Goal: Task Accomplishment & Management: Complete application form

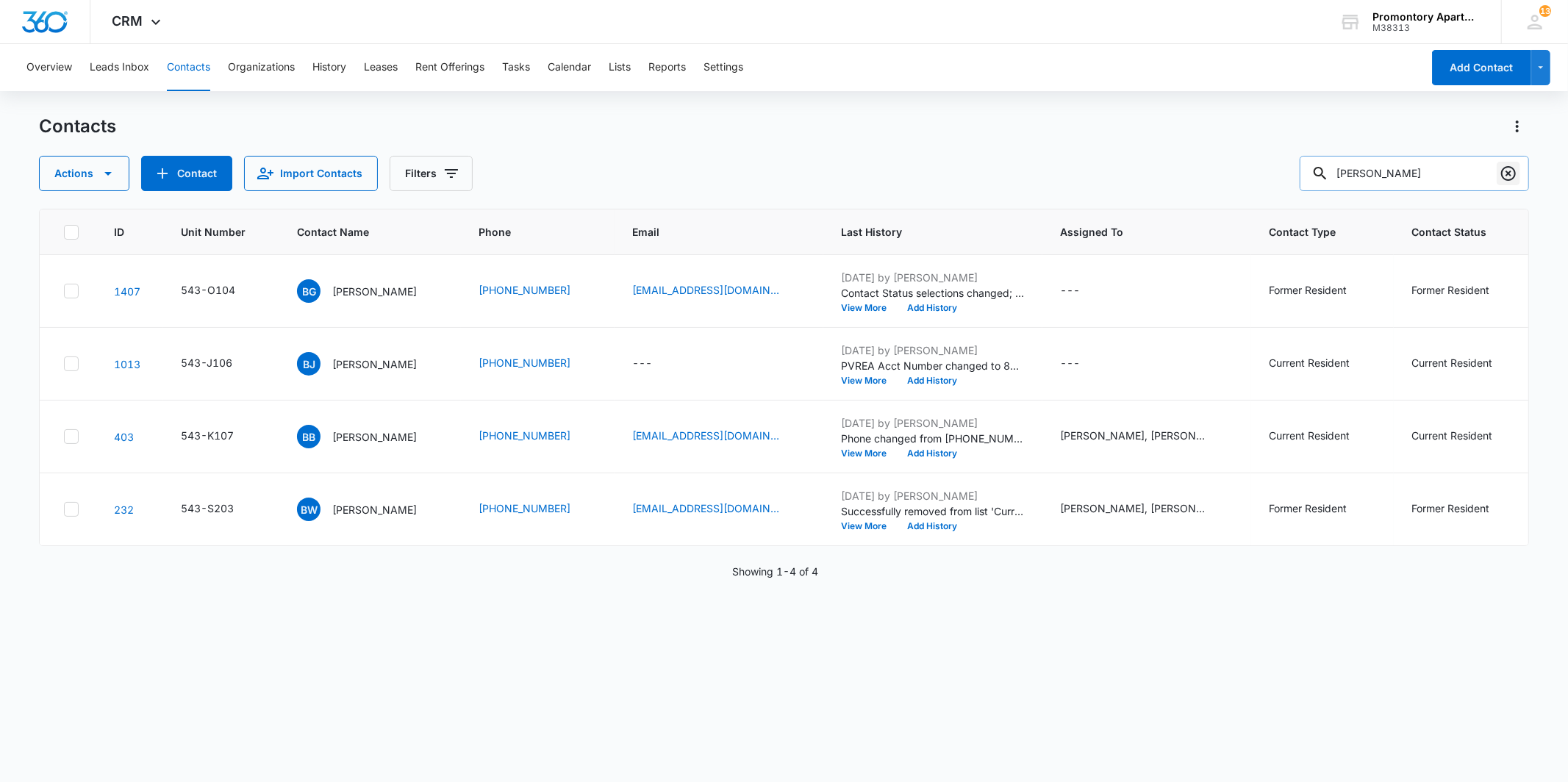
click at [1518, 169] on button "Clear" at bounding box center [1509, 173] width 24 height 24
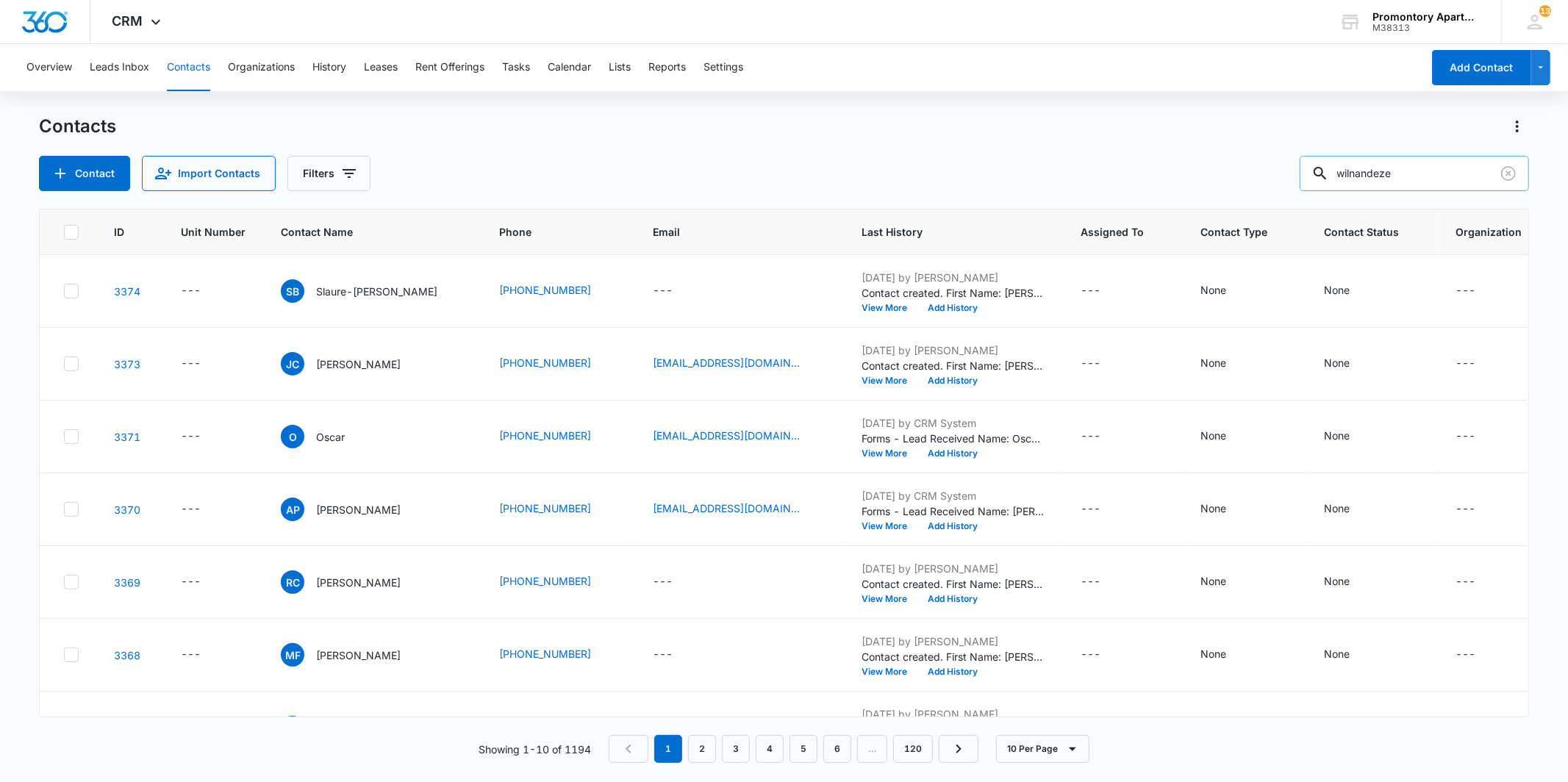
type input "wilnandeze"
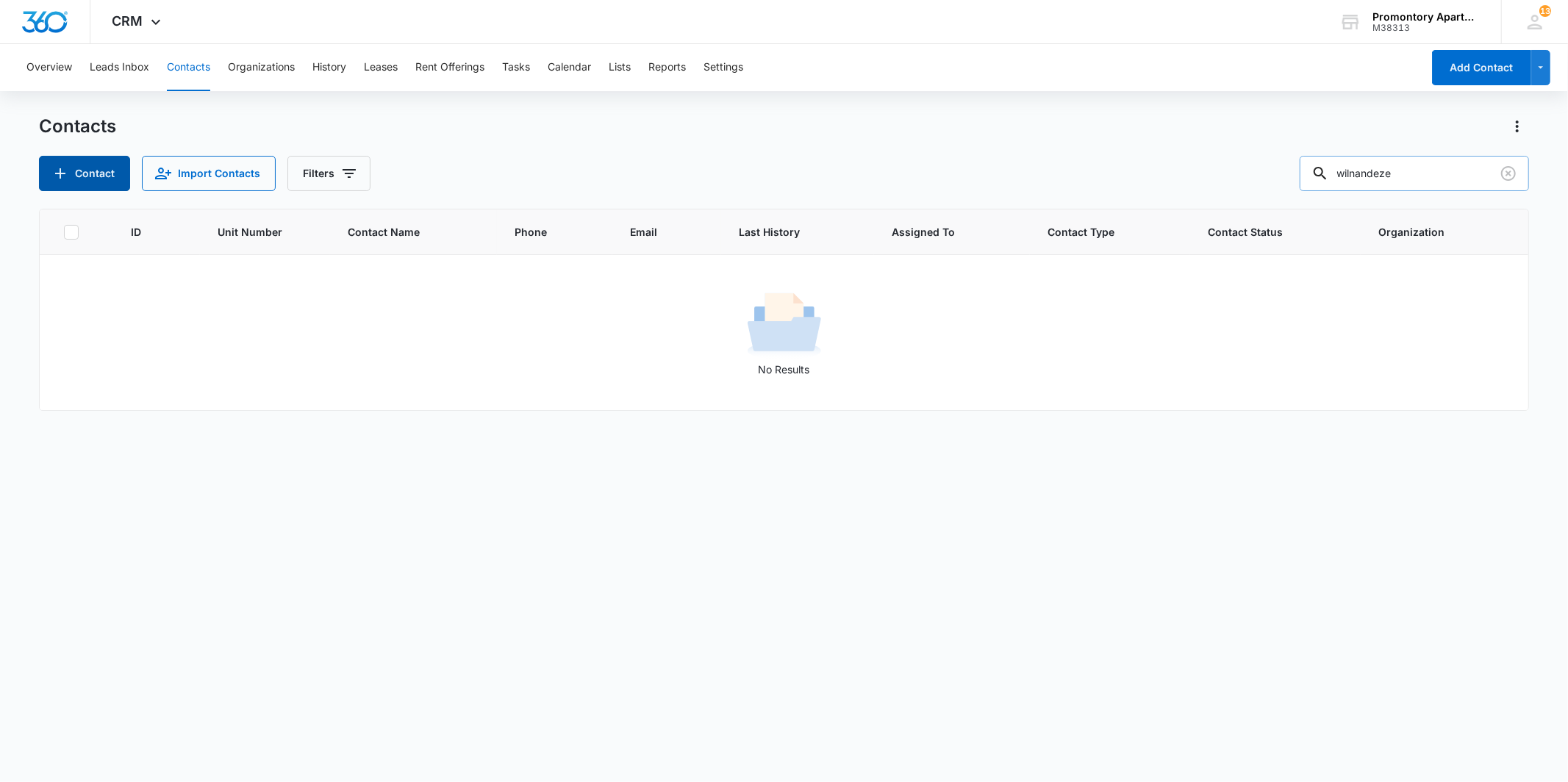
click at [111, 172] on button "Contact" at bounding box center [84, 173] width 92 height 35
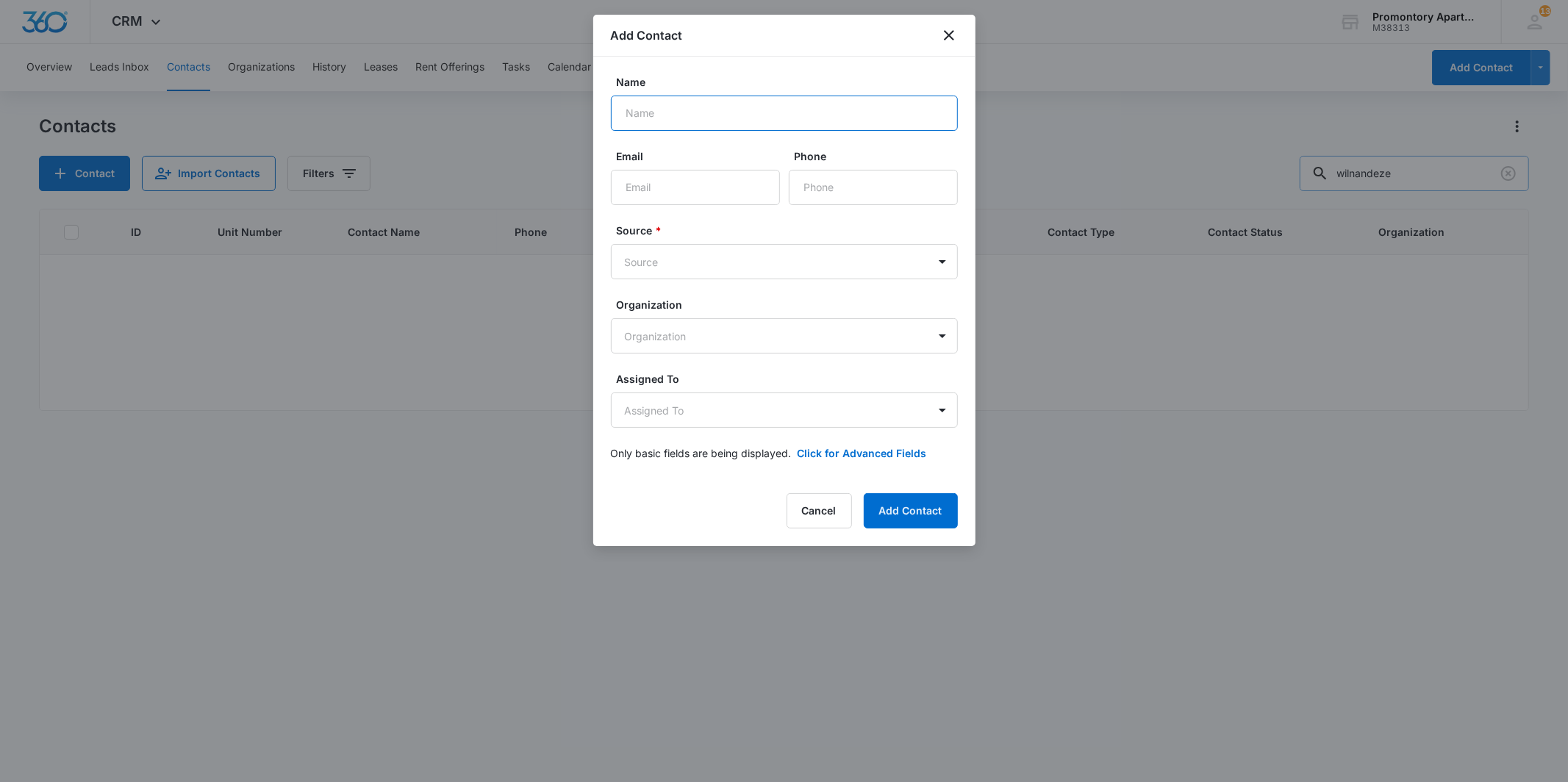
click at [661, 112] on input "Name" at bounding box center [785, 112] width 347 height 35
type input "Wilnandeze Blanc"
click at [673, 178] on input "Email" at bounding box center [695, 187] width 169 height 35
click at [866, 173] on input "Phone" at bounding box center [873, 187] width 169 height 35
click at [924, 185] on div "Phone" at bounding box center [873, 176] width 169 height 57
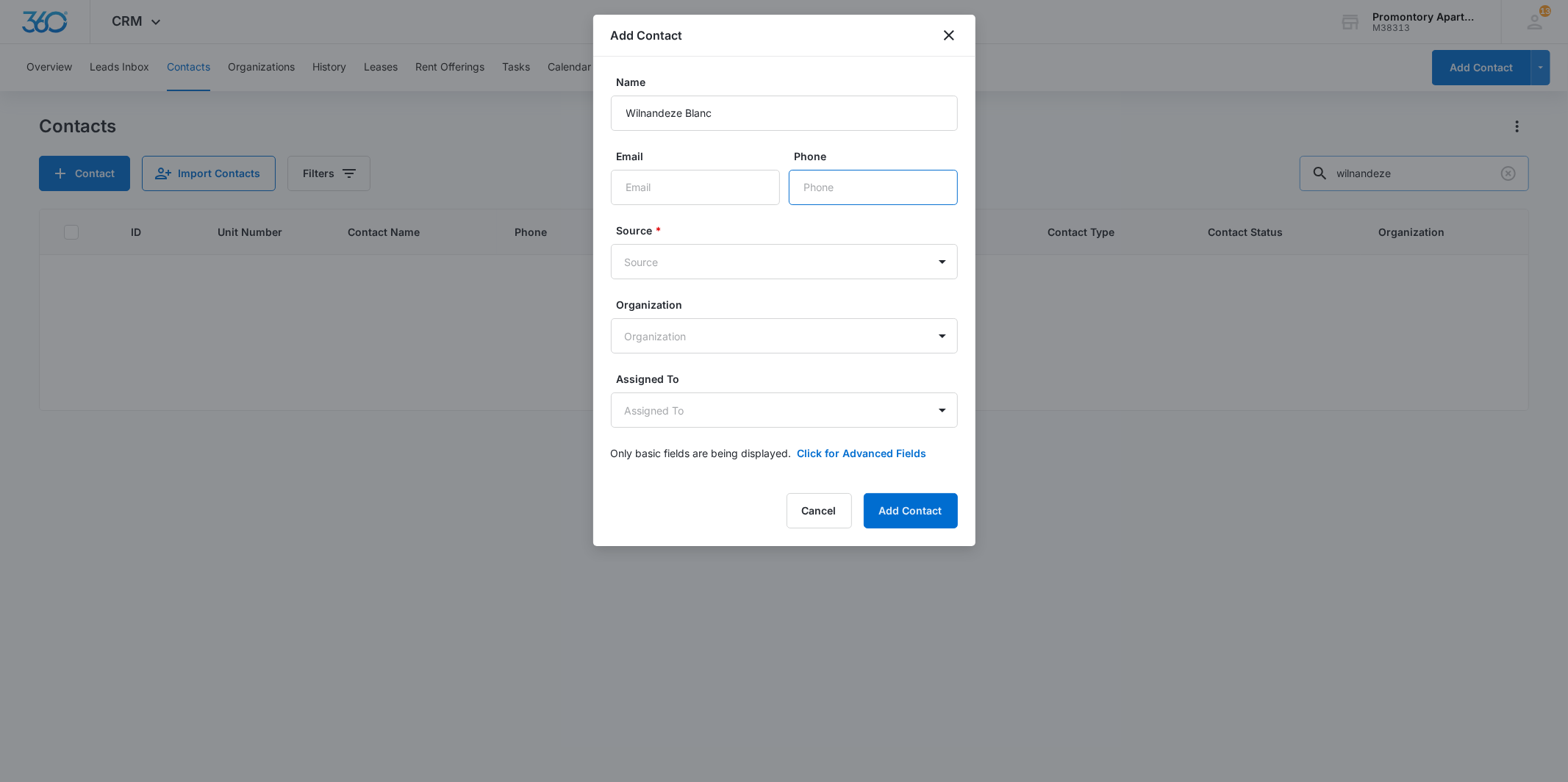
click at [923, 181] on input "Phone" at bounding box center [873, 187] width 169 height 35
type input "[PHONE_NUMBER]"
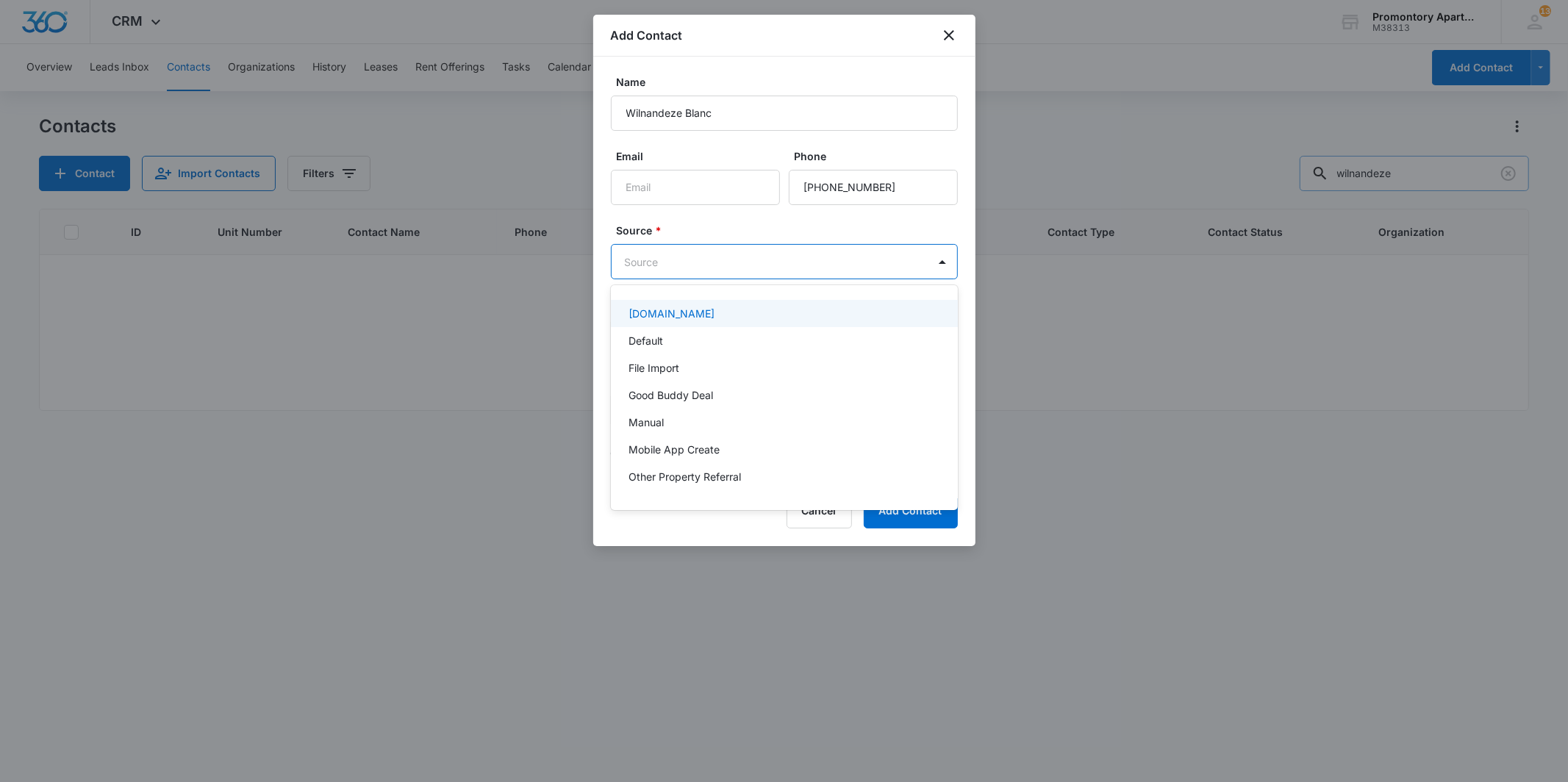
click at [902, 277] on body "CRM Apps Reputation Websites Forms CRM Email Social Content Files Brand Setting…" at bounding box center [784, 391] width 1568 height 782
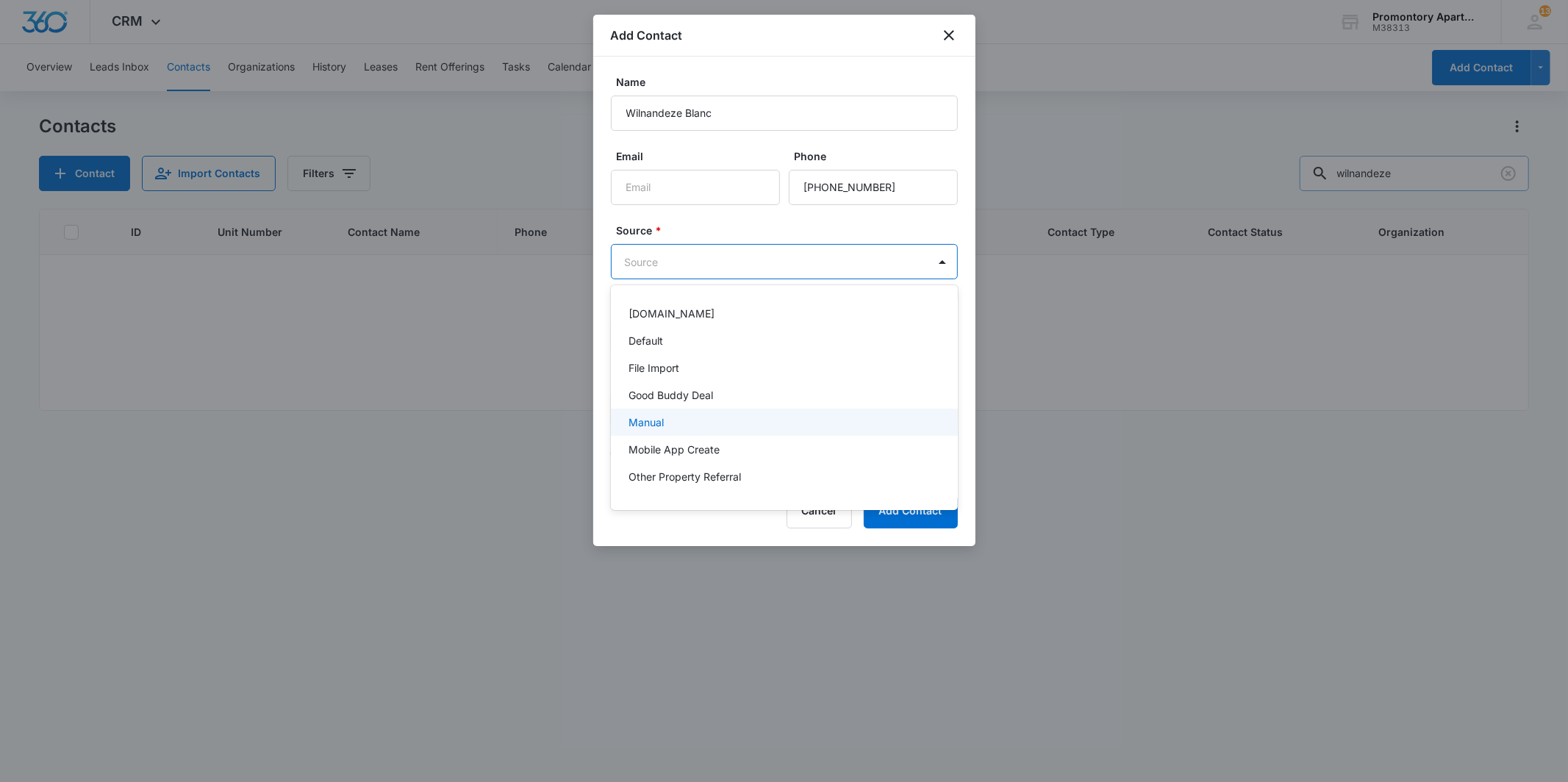
click at [695, 421] on div "Manual" at bounding box center [782, 423] width 309 height 15
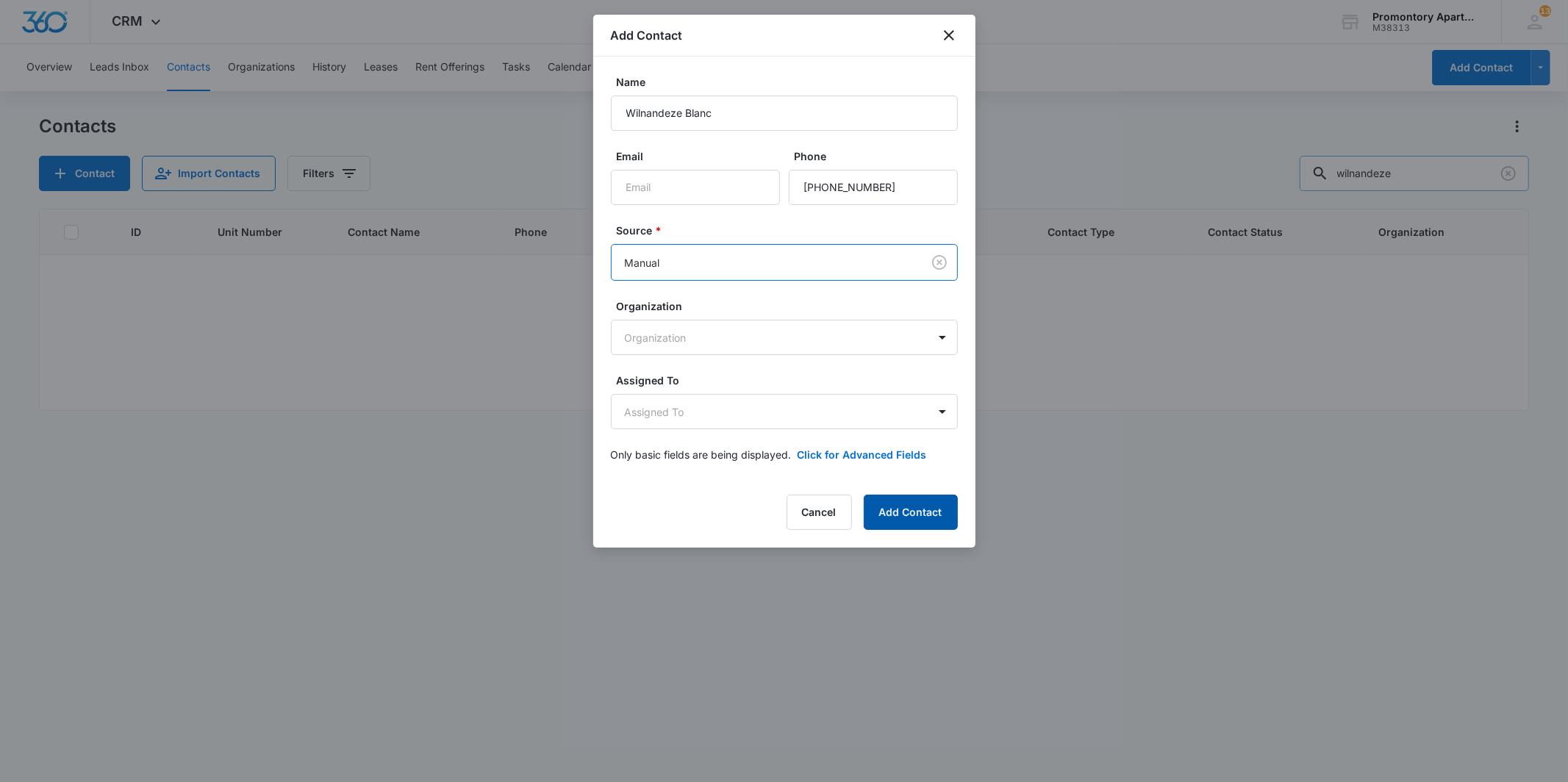
click at [936, 520] on button "Add Contact" at bounding box center [911, 511] width 94 height 35
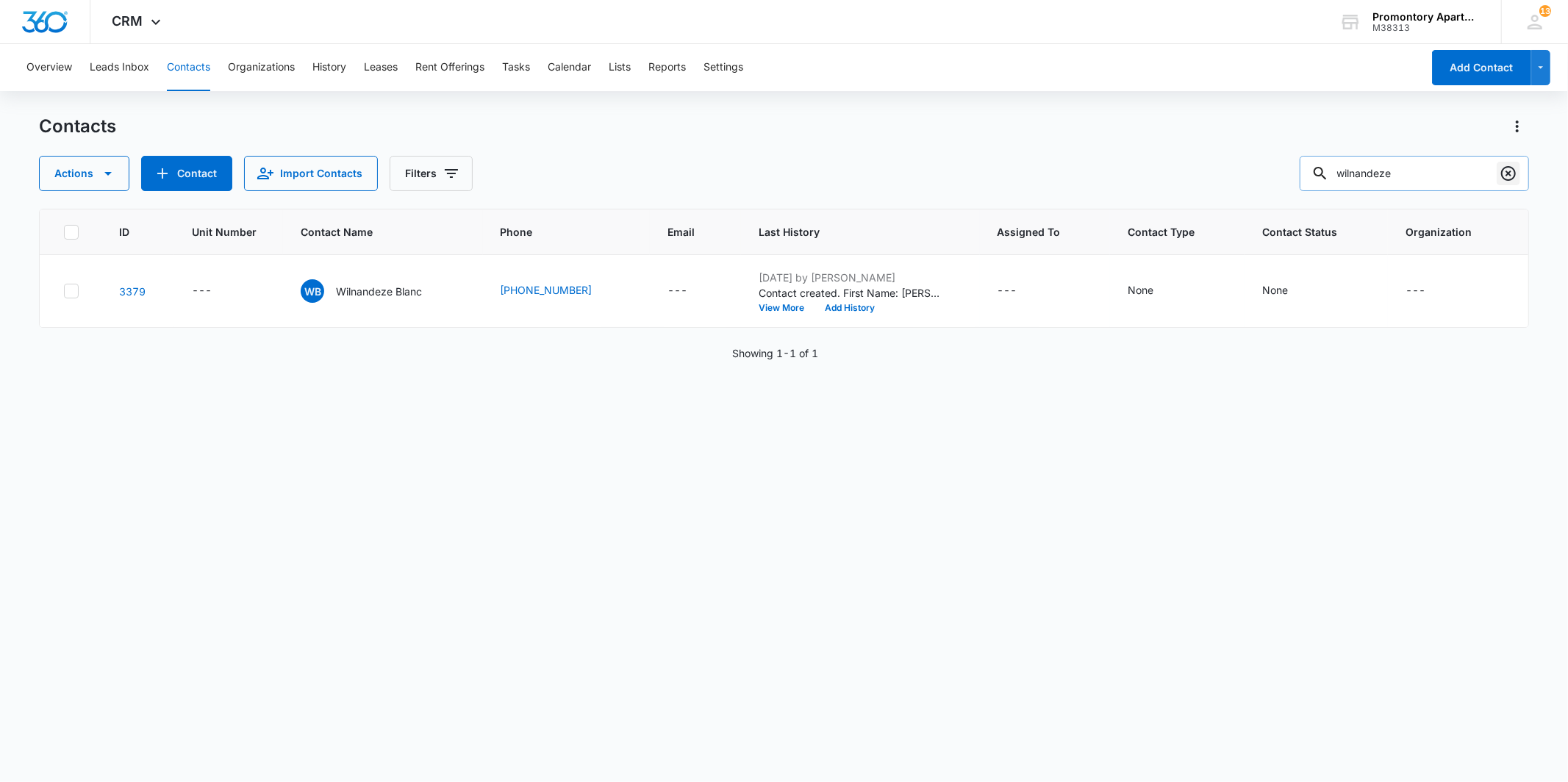
click at [1514, 179] on icon "Clear" at bounding box center [1509, 174] width 18 height 18
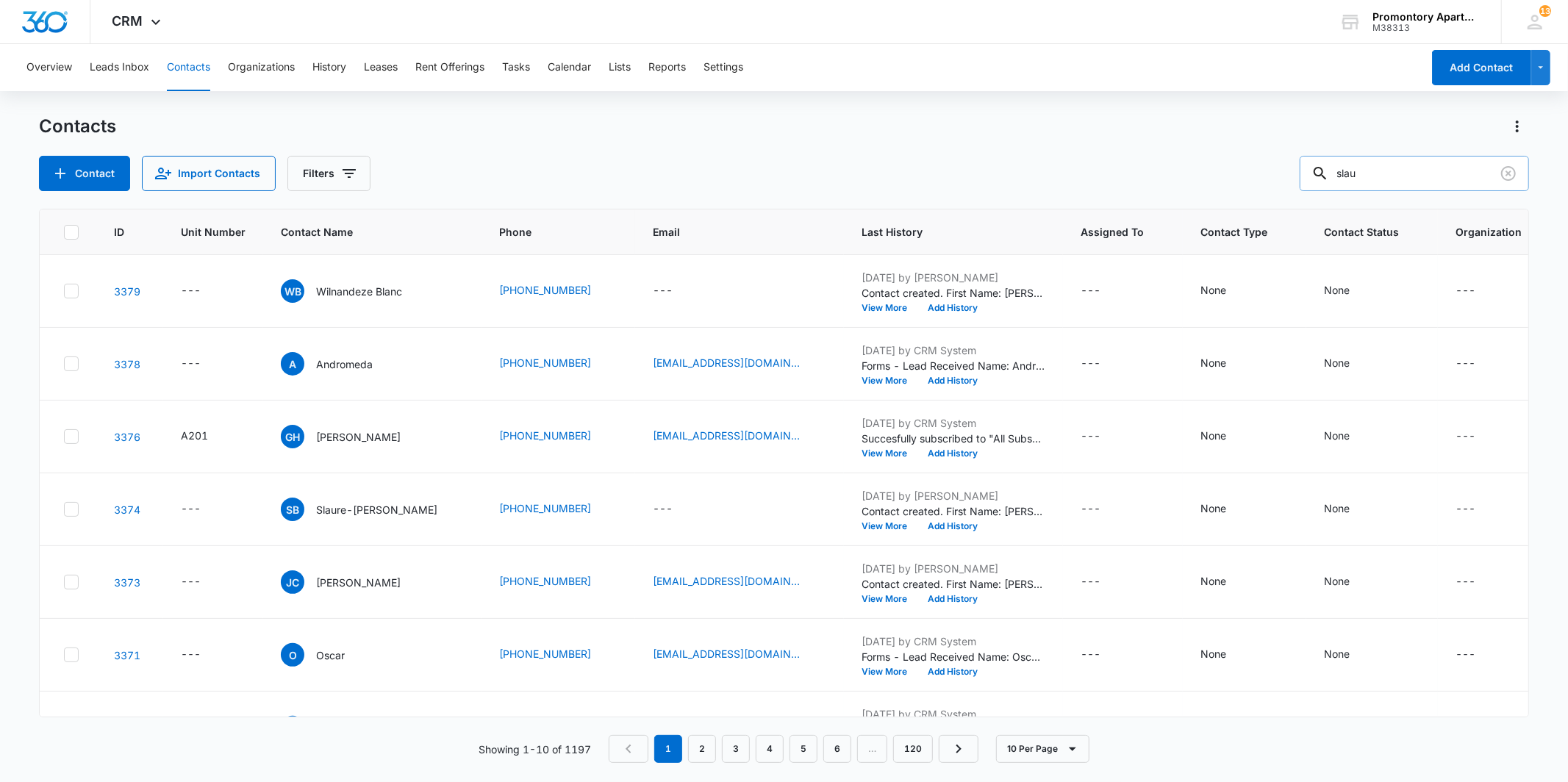
type input "slau"
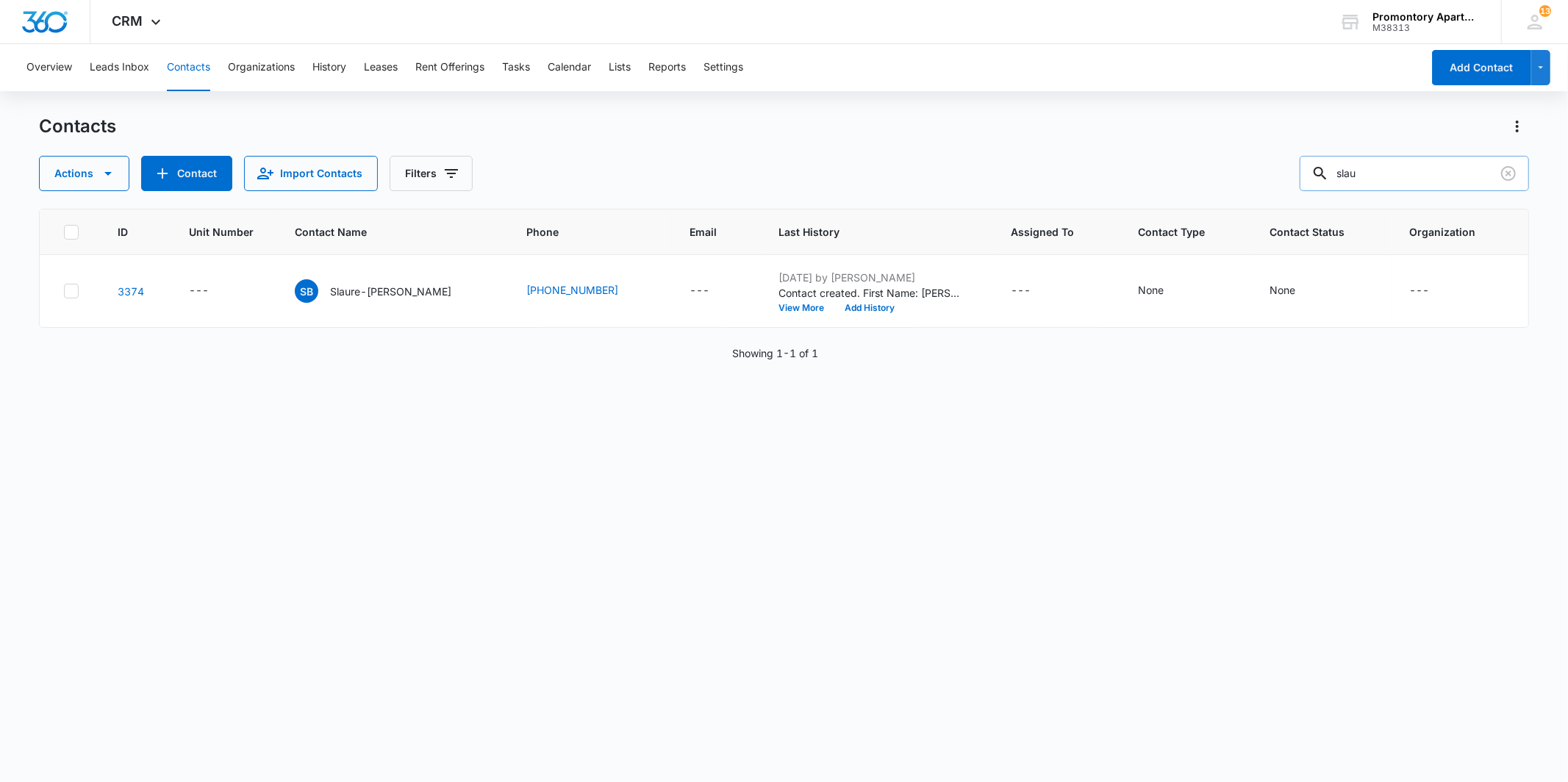
click at [1123, 694] on div "ID Unit Number Contact Name Phone Email Last History Assigned To Contact Type C…" at bounding box center [783, 486] width 1490 height 555
click at [213, 163] on button "Contact" at bounding box center [187, 173] width 92 height 35
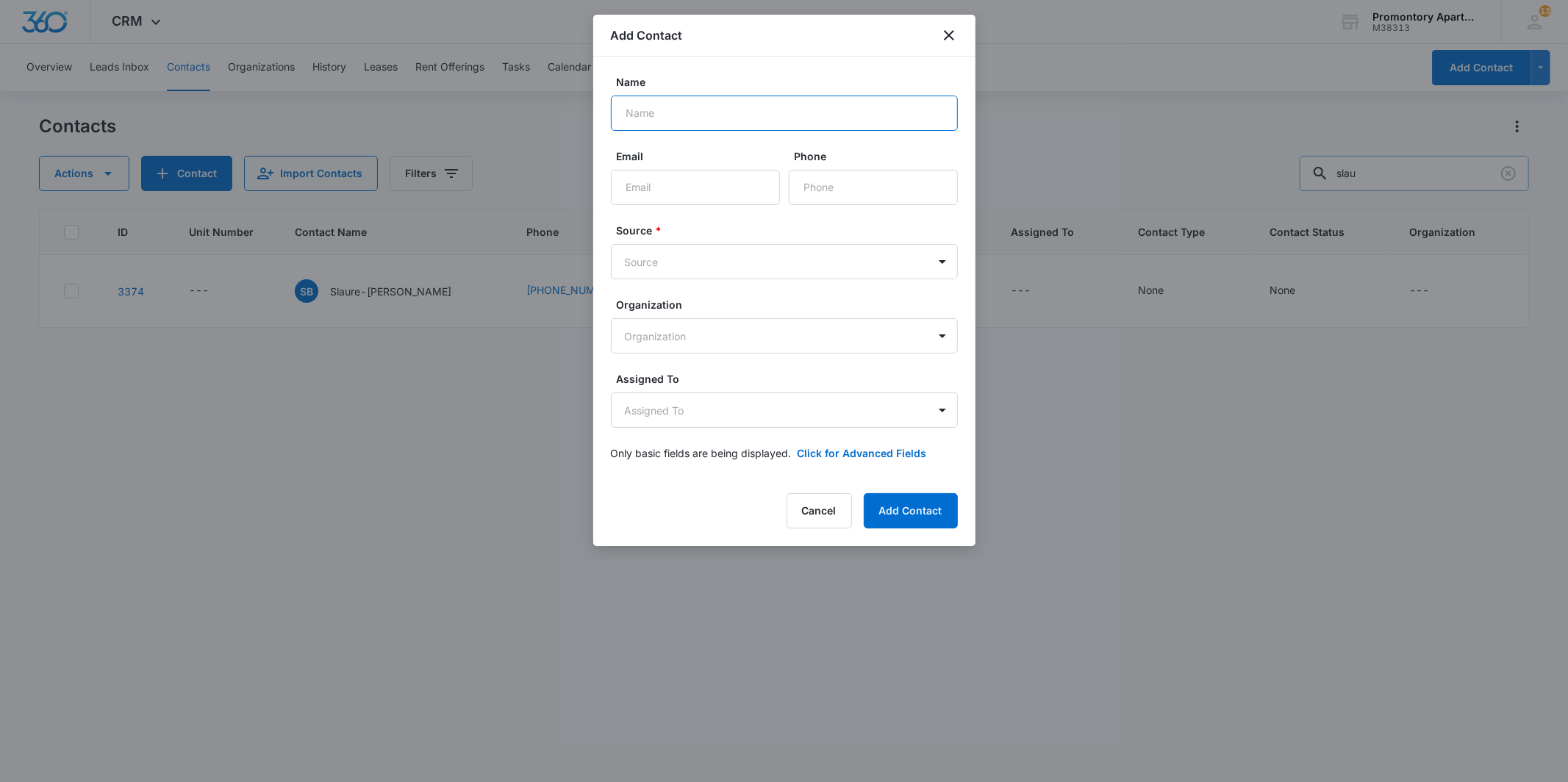
click at [726, 122] on input "Name" at bounding box center [785, 112] width 347 height 35
type input "j"
type input "[PERSON_NAME]"
click at [876, 175] on input "Phone" at bounding box center [873, 187] width 169 height 35
type input "[PHONE_NUMBER]"
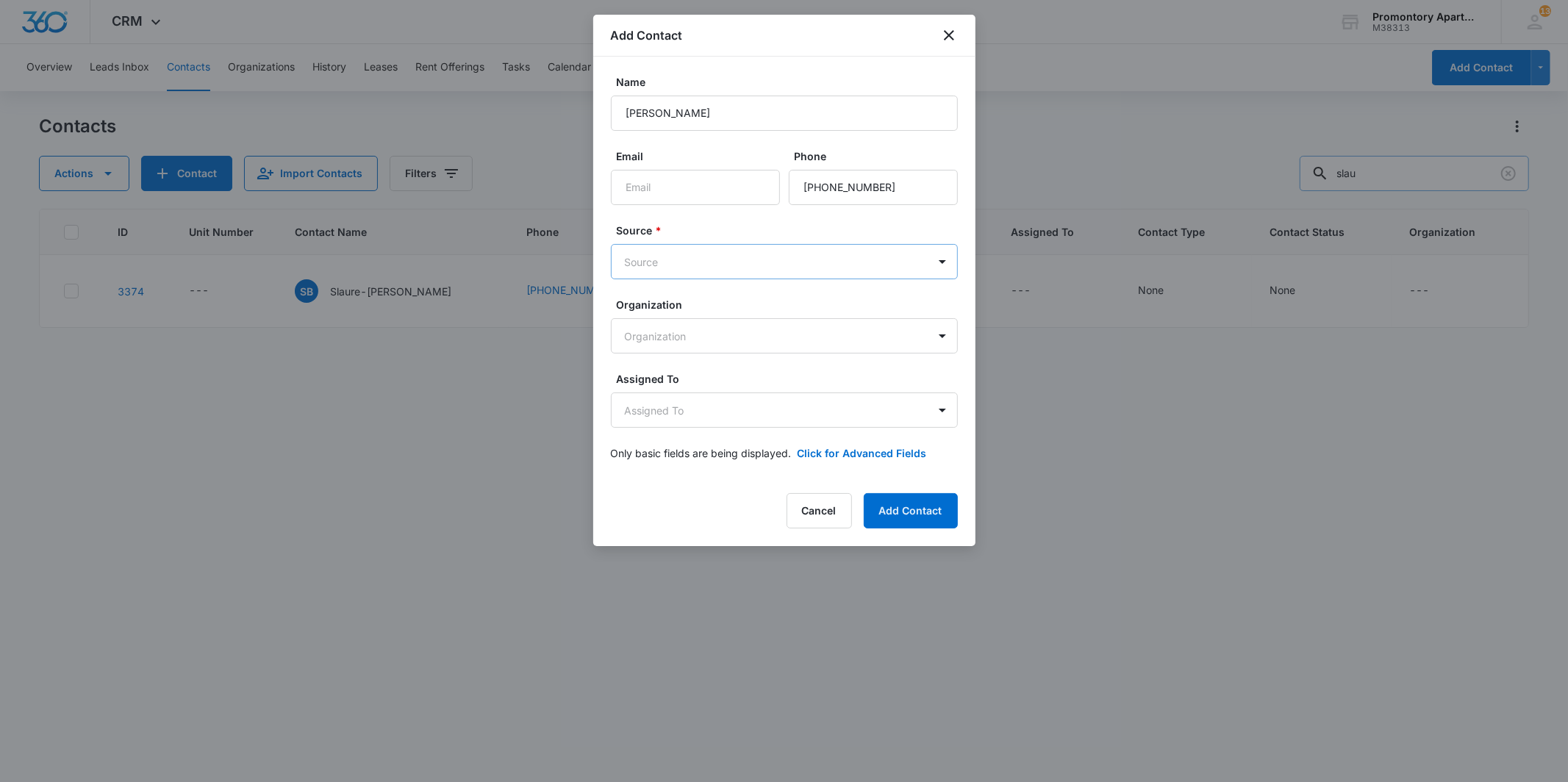
click at [810, 254] on body "CRM Apps Reputation Websites Forms CRM Email Social Content Files Brand Setting…" at bounding box center [784, 391] width 1568 height 782
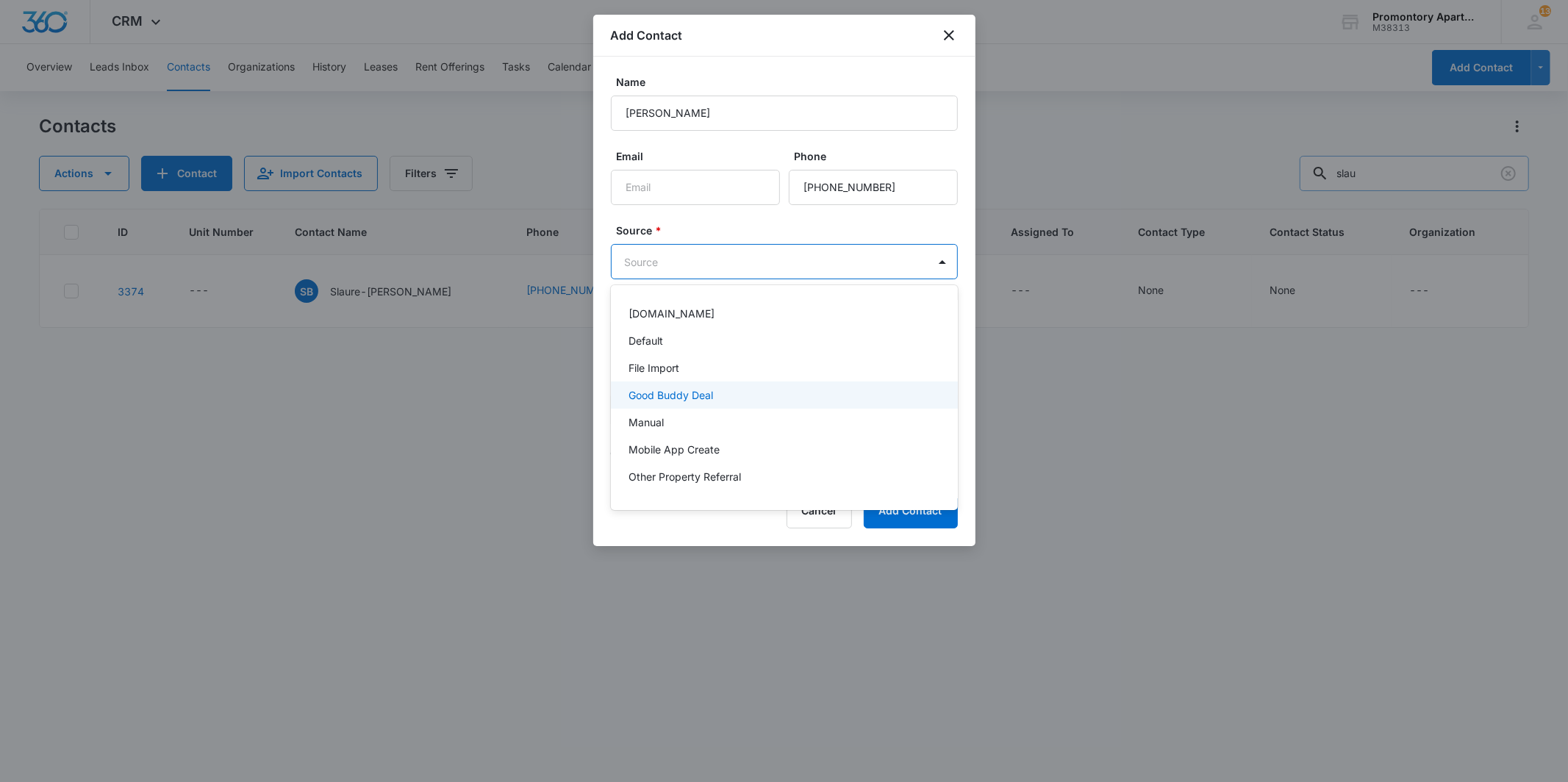
click at [694, 408] on div "Good Buddy Deal" at bounding box center [785, 394] width 347 height 27
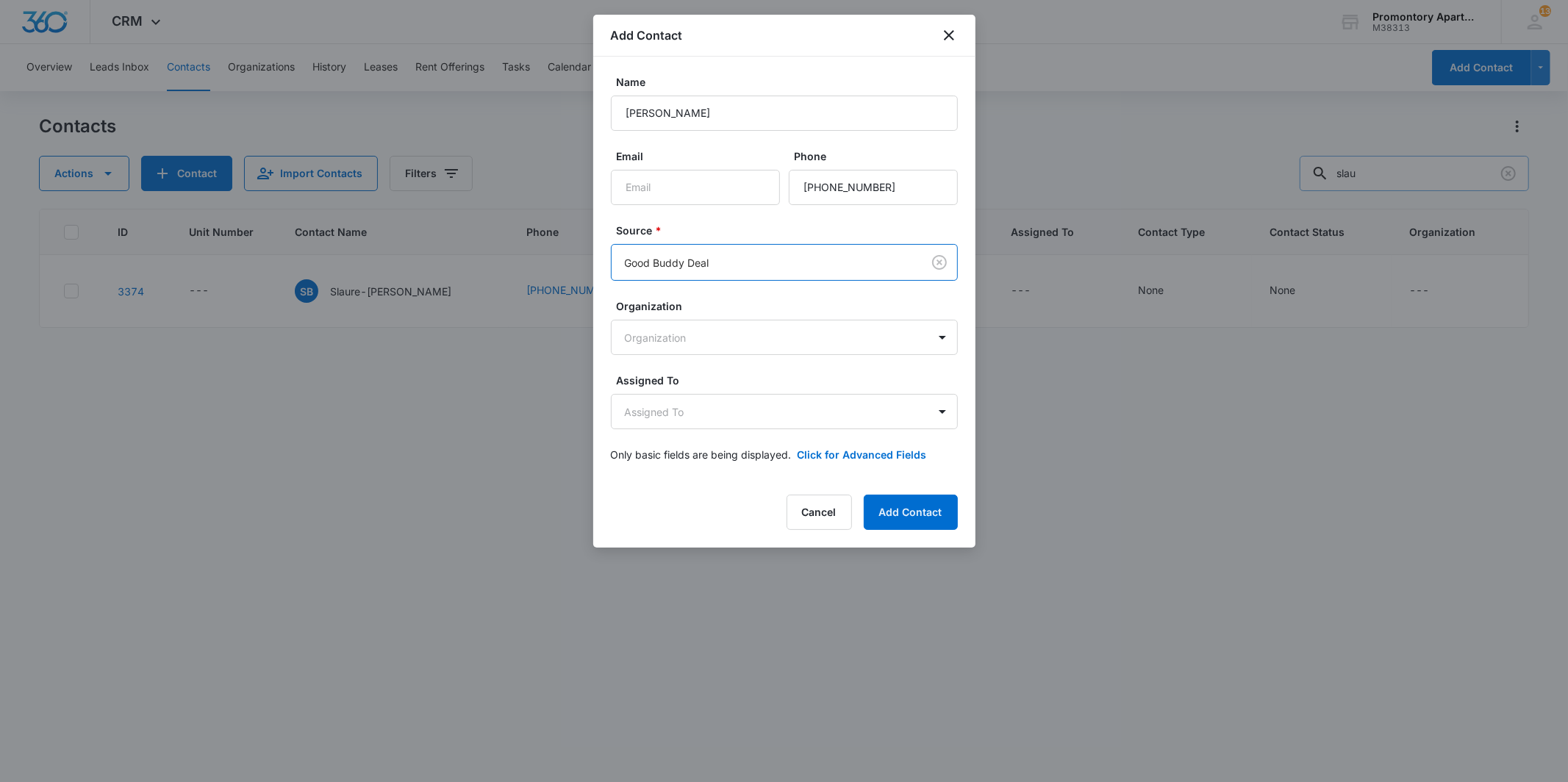
click at [641, 252] on body "CRM Apps Reputation Websites Forms CRM Email Social Content Files Brand Setting…" at bounding box center [784, 391] width 1568 height 782
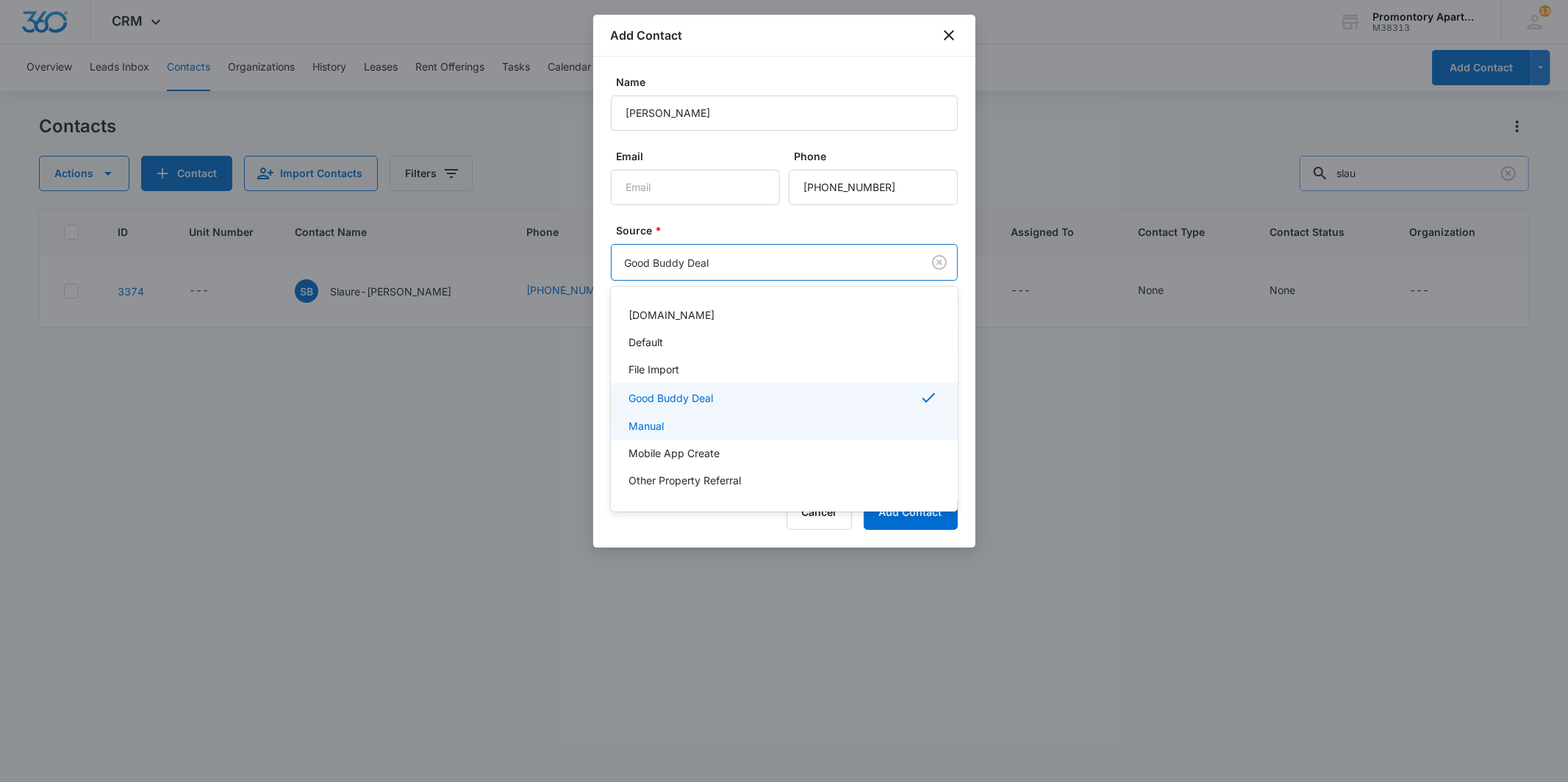
click at [661, 429] on p "Manual" at bounding box center [645, 425] width 35 height 15
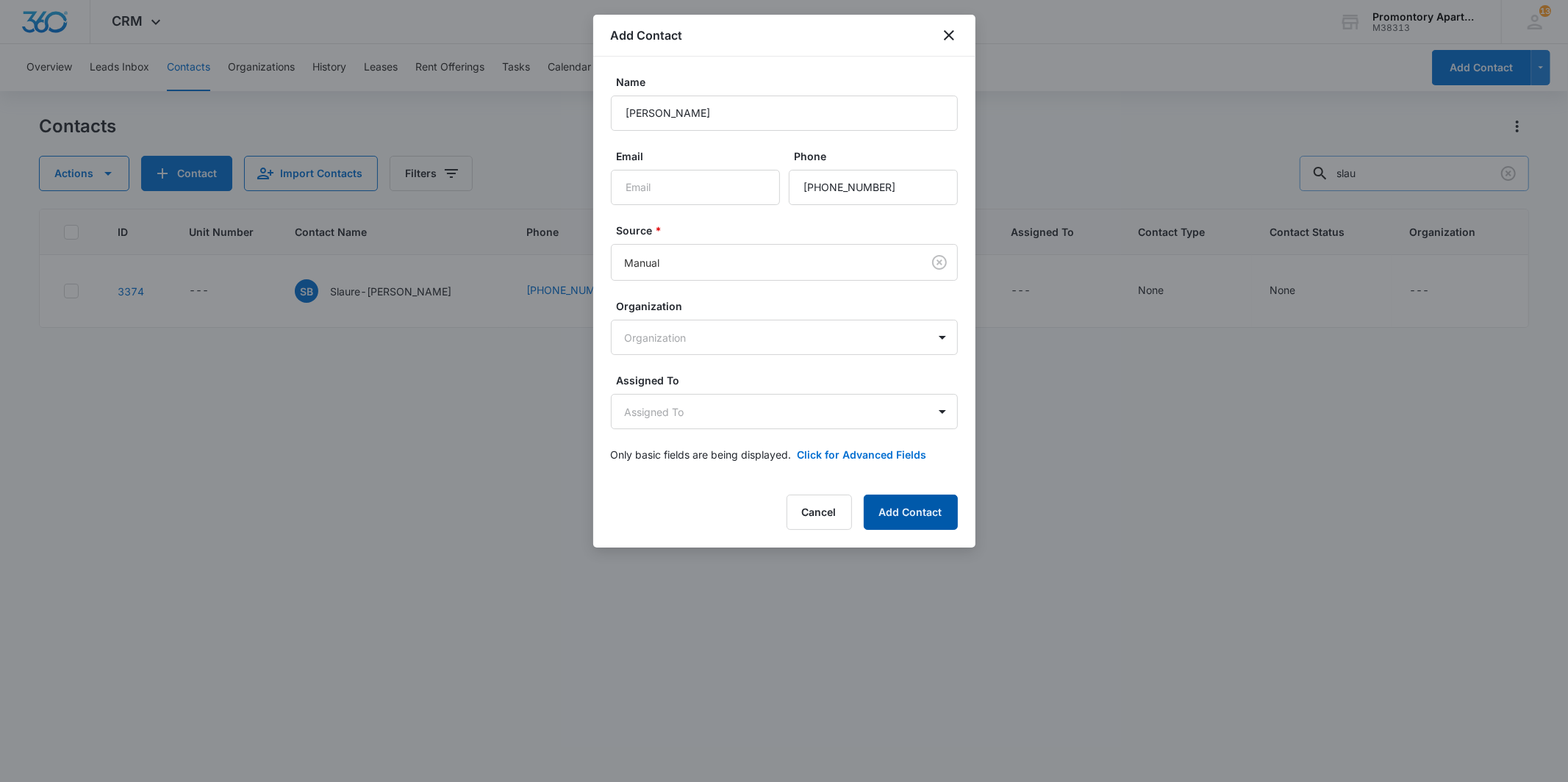
click at [918, 524] on button "Add Contact" at bounding box center [911, 511] width 94 height 35
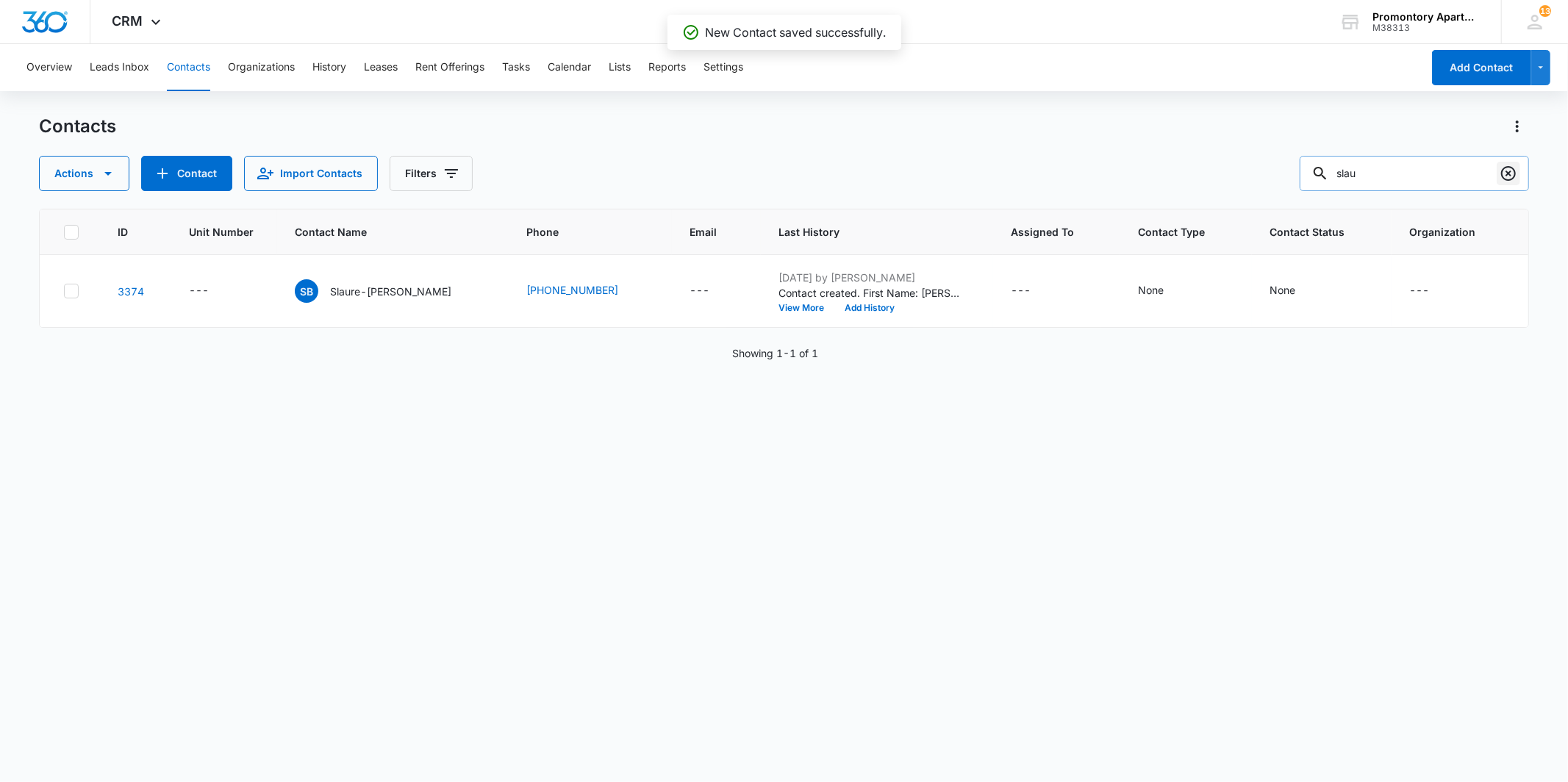
click at [1508, 165] on icon "Clear" at bounding box center [1509, 174] width 18 height 18
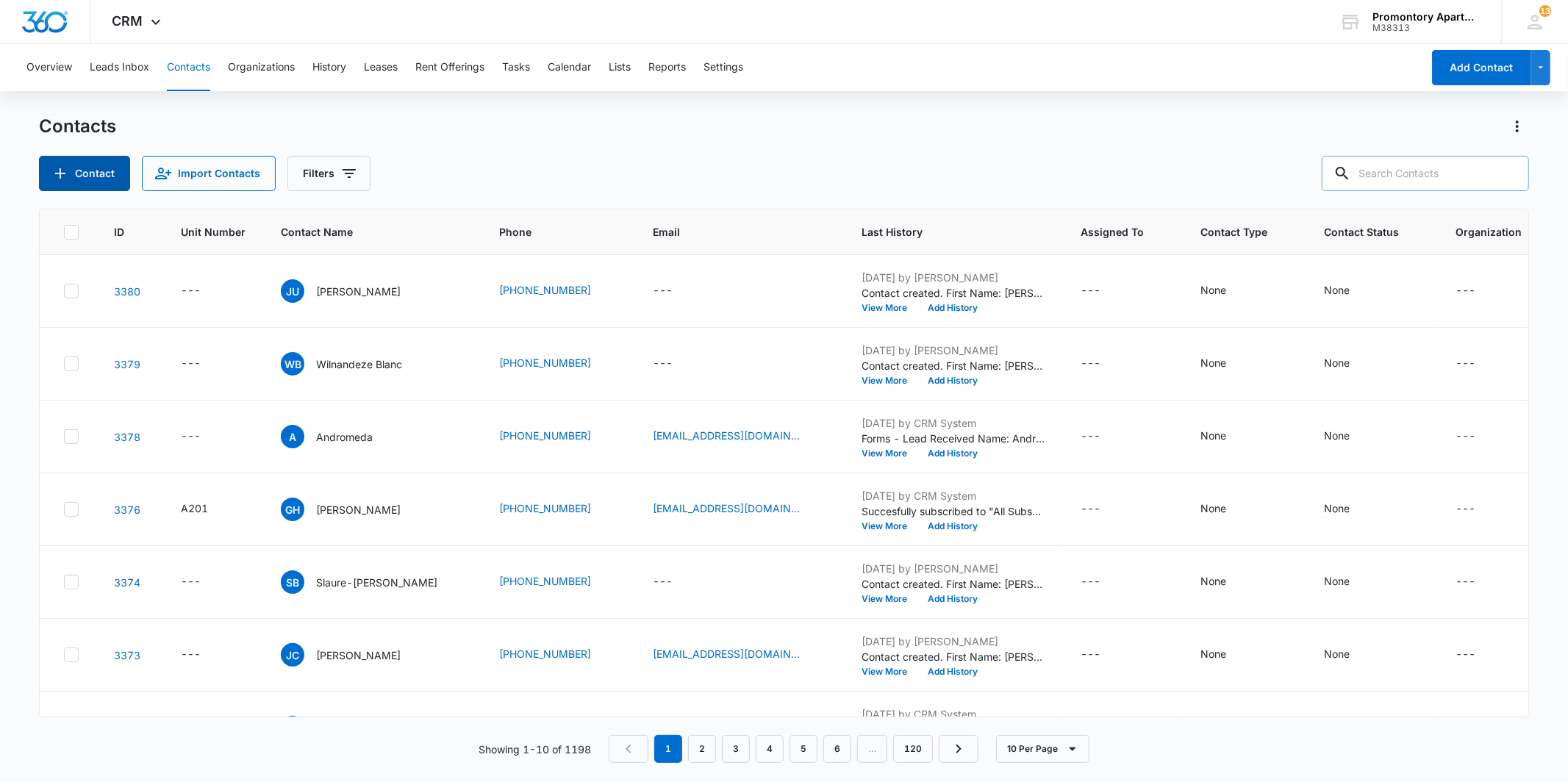
click at [77, 165] on button "Contact" at bounding box center [84, 173] width 92 height 35
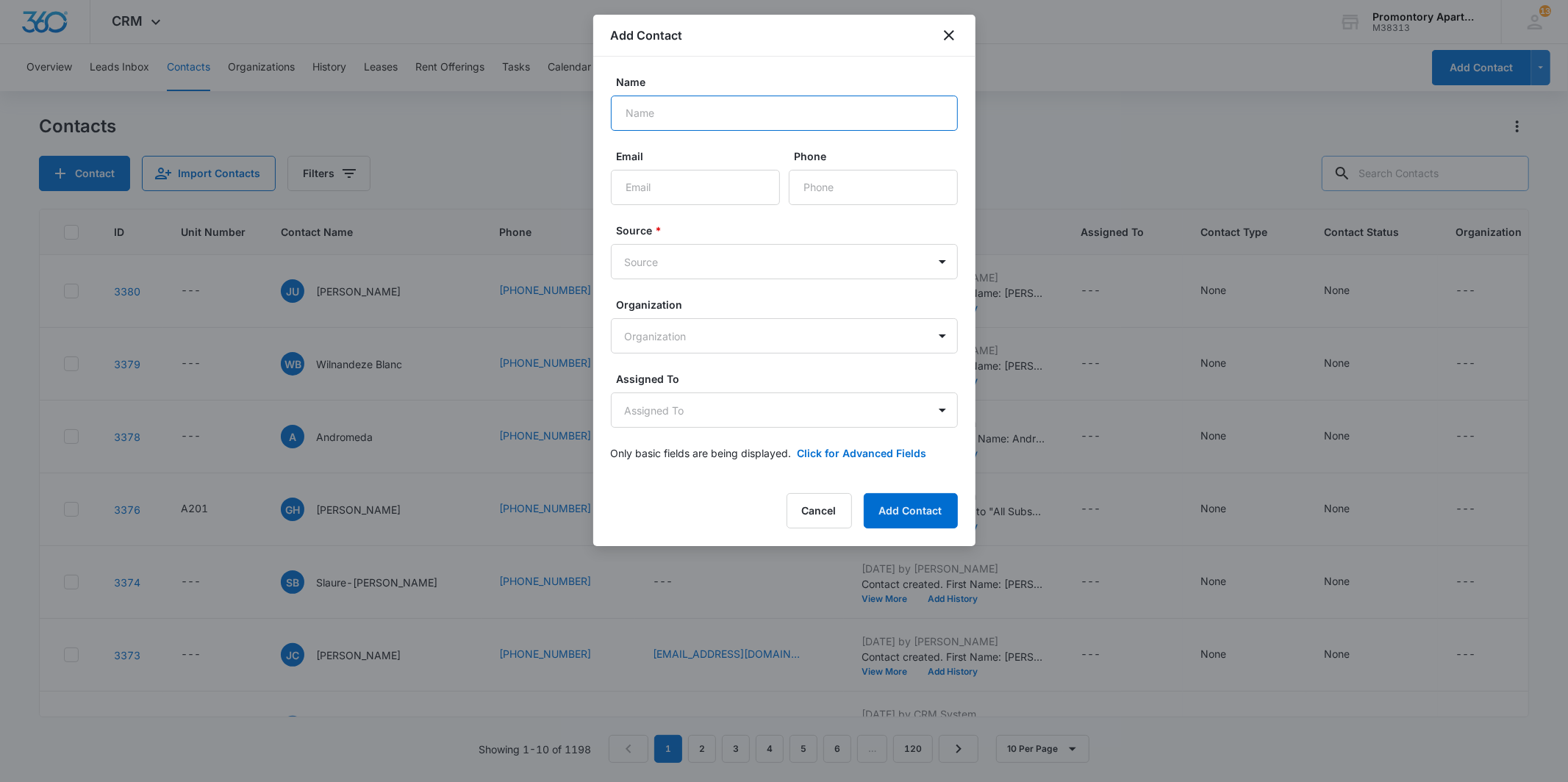
click at [723, 108] on input "Name" at bounding box center [785, 112] width 347 height 35
type input "[PERSON_NAME]"
click at [854, 182] on input "Phone" at bounding box center [873, 187] width 169 height 35
type input "[PHONE_NUMBER]"
click at [707, 245] on body "CRM Apps Reputation Websites Forms CRM Email Social Content Files Brand Setting…" at bounding box center [784, 391] width 1568 height 782
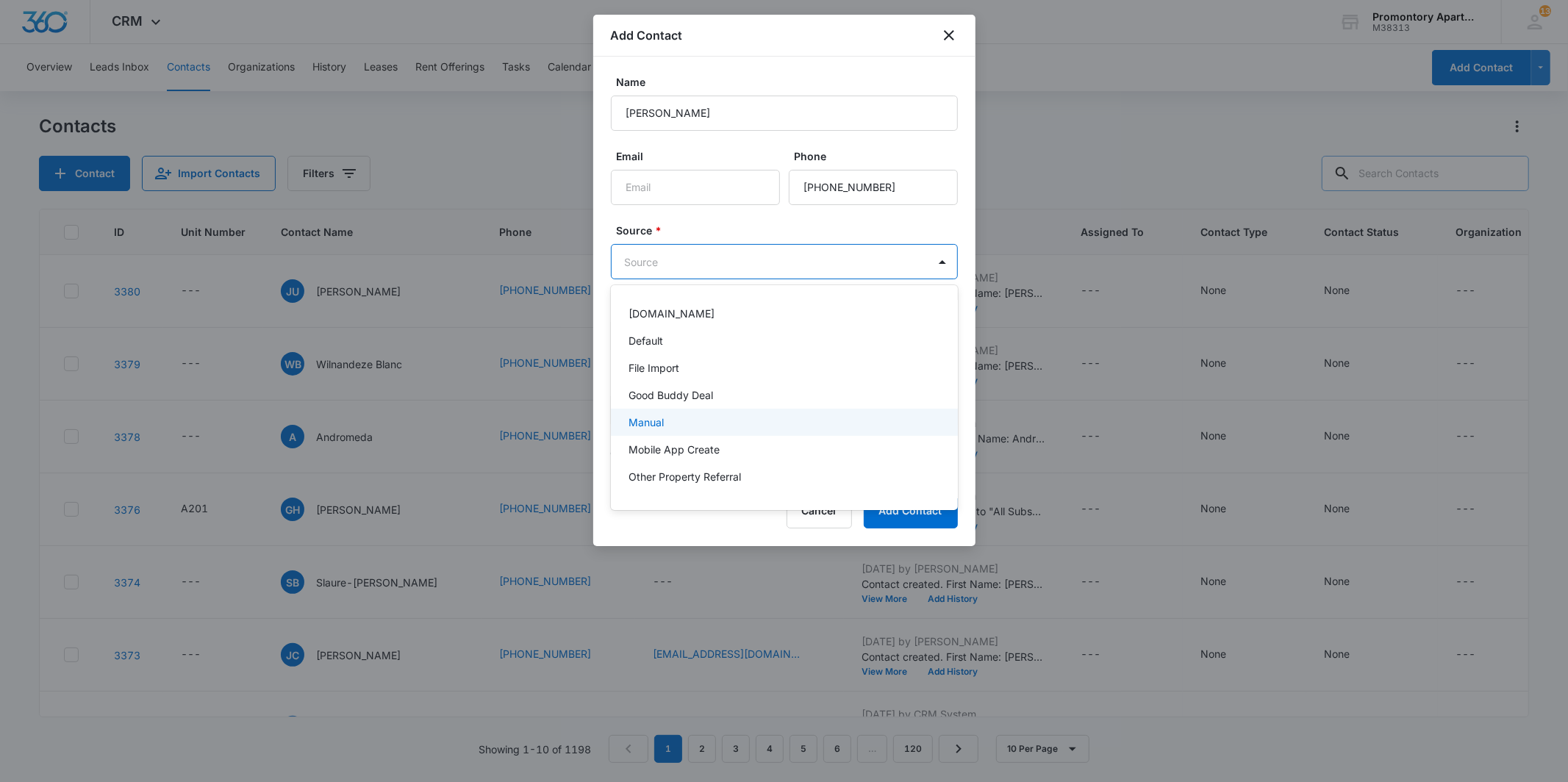
click at [657, 417] on p "Manual" at bounding box center [645, 423] width 35 height 15
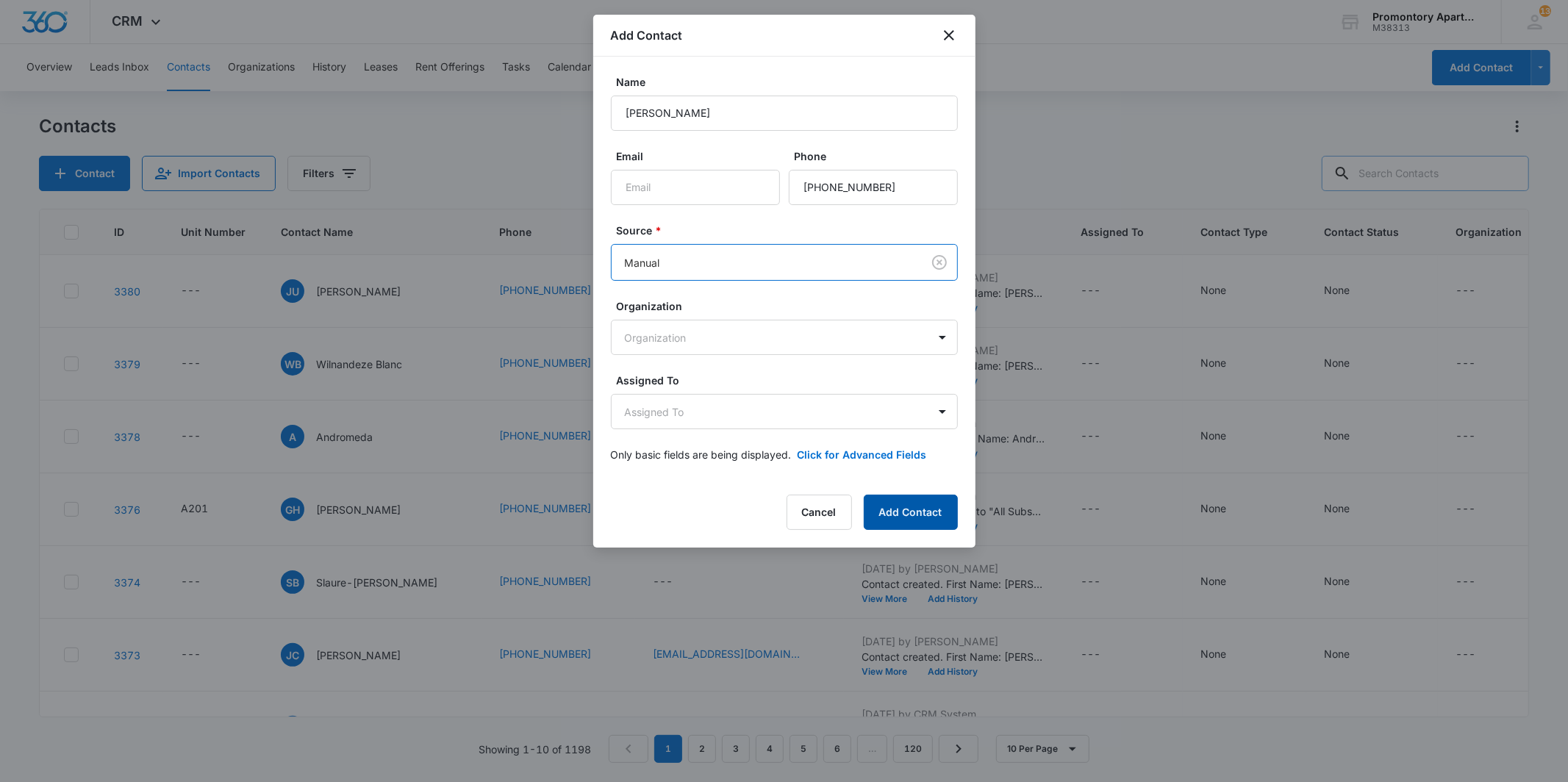
click at [905, 507] on button "Add Contact" at bounding box center [911, 511] width 94 height 35
